Goal: Task Accomplishment & Management: Manage account settings

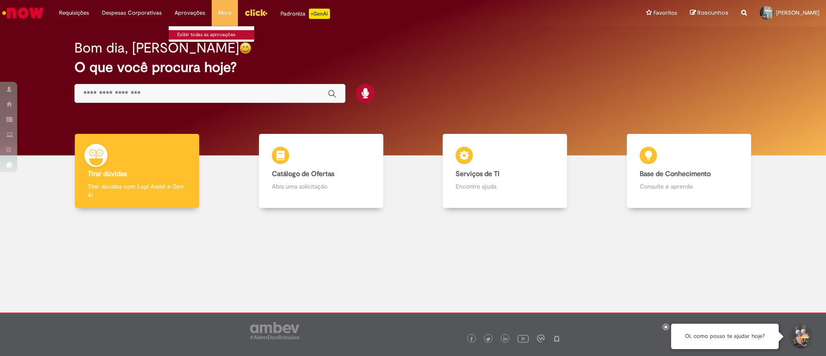
click at [194, 35] on link "Exibir todas as aprovações" at bounding box center [216, 34] width 95 height 9
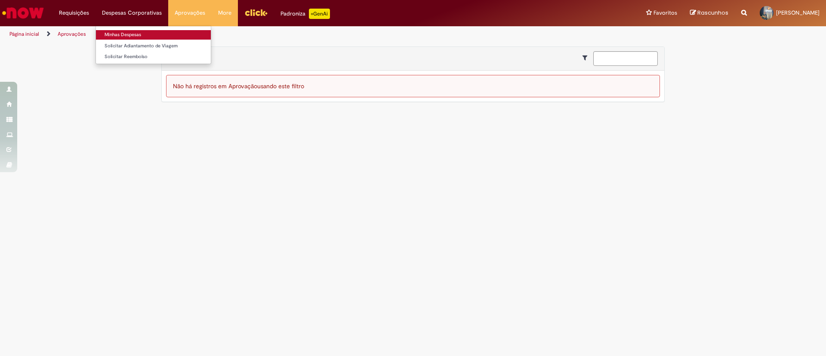
click at [135, 33] on link "Minhas Despesas" at bounding box center [153, 34] width 115 height 9
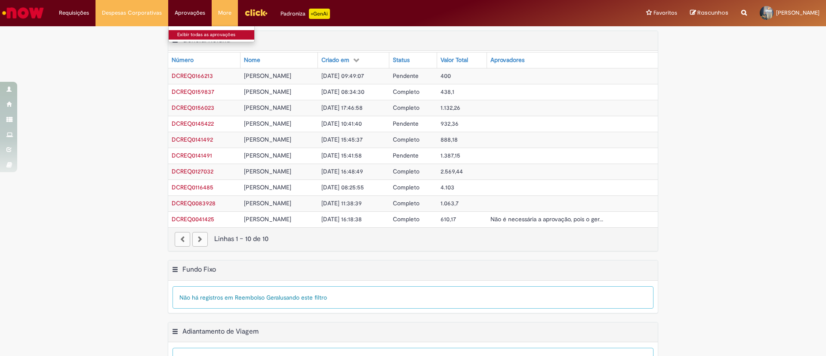
click at [194, 34] on link "Exibir todas as aprovações" at bounding box center [216, 34] width 95 height 9
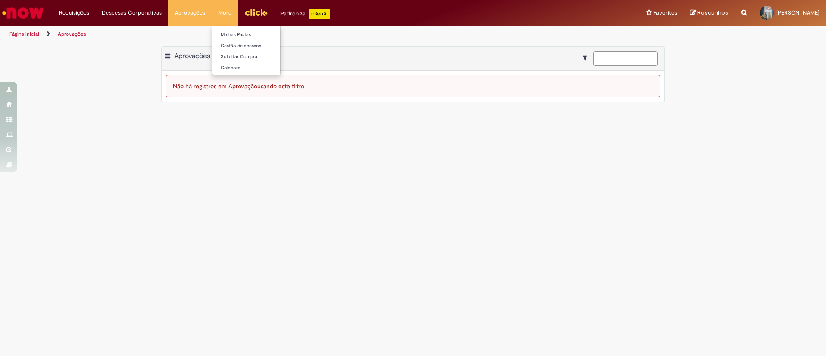
click at [219, 9] on li "More Minhas Pastas Gestão de acessos Solicitar Compra Colabora" at bounding box center [225, 13] width 26 height 26
click at [186, 31] on link "Exibir todas as aprovações" at bounding box center [216, 34] width 95 height 9
click at [172, 52] on div "Exportar como PDF Exportar como Excel Exportar como CSV Aprovações" at bounding box center [413, 59] width 502 height 24
click at [68, 34] on link "Aprovações" at bounding box center [72, 34] width 28 height 7
click at [185, 11] on li "Aprovações Exibir todas as aprovações" at bounding box center [189, 13] width 43 height 26
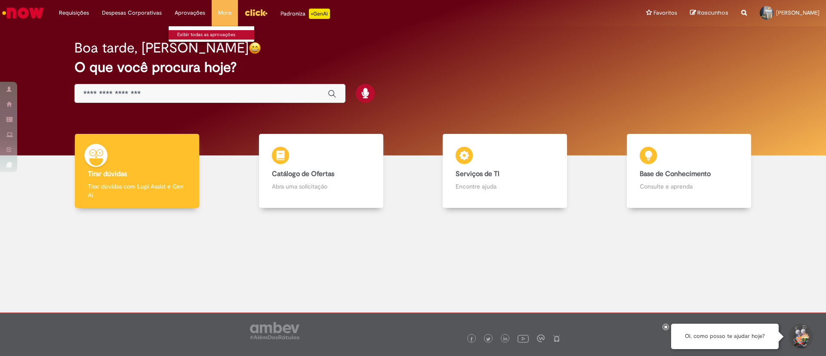
click at [197, 33] on link "Exibir todas as aprovações" at bounding box center [216, 34] width 95 height 9
